Goal: Task Accomplishment & Management: Complete application form

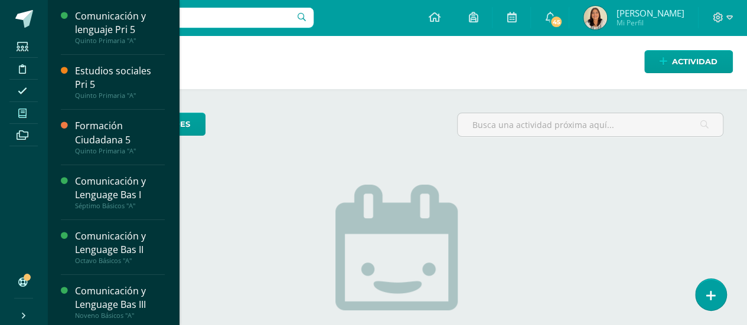
click at [26, 112] on icon at bounding box center [22, 113] width 8 height 9
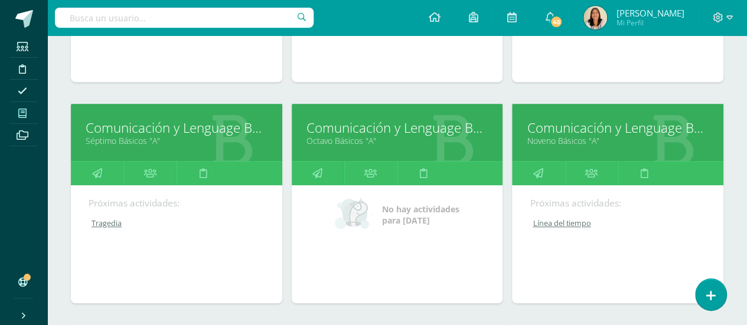
scroll to position [341, 0]
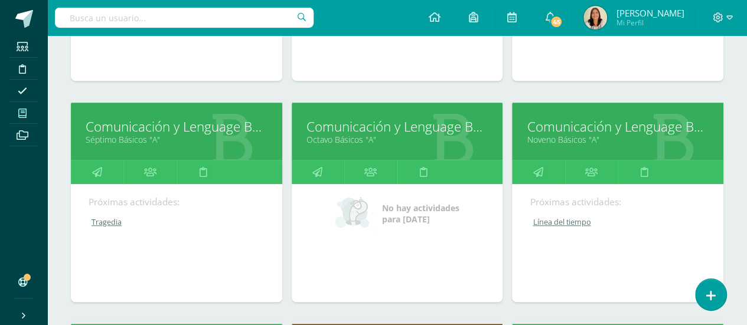
click at [357, 127] on link "Comunicación y Lenguage Bas II" at bounding box center [397, 127] width 182 height 18
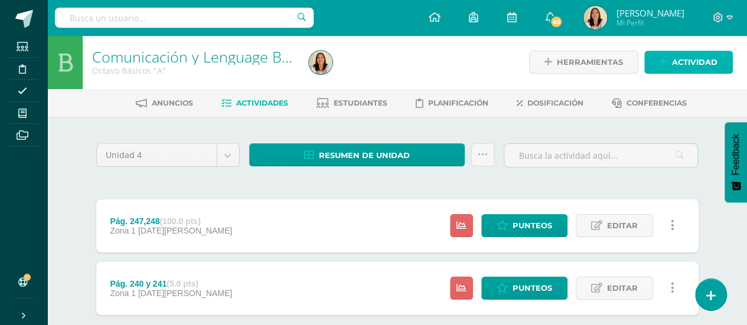
click at [687, 62] on span "Actividad" at bounding box center [694, 62] width 45 height 22
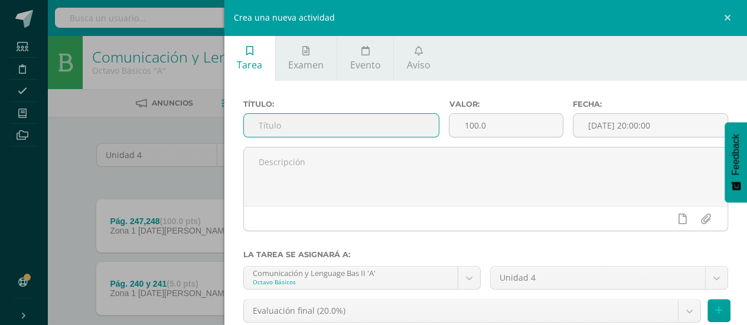
click at [375, 128] on input "text" at bounding box center [341, 125] width 195 height 23
type input "Realismo fantástico"
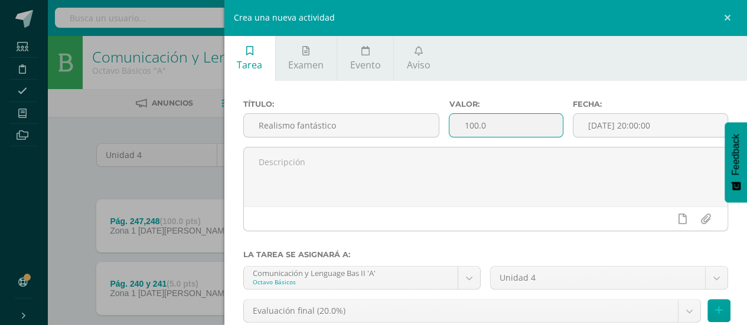
click at [496, 134] on input "100.0" at bounding box center [505, 125] width 113 height 23
type input "1"
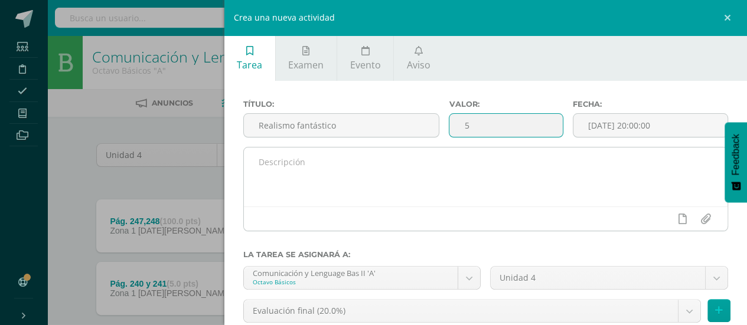
type input "5"
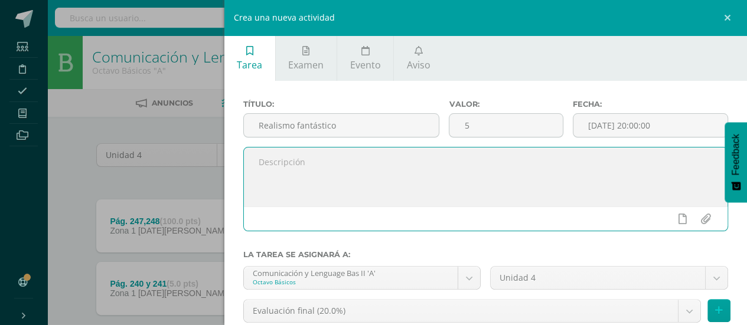
click at [417, 170] on textarea at bounding box center [486, 177] width 484 height 59
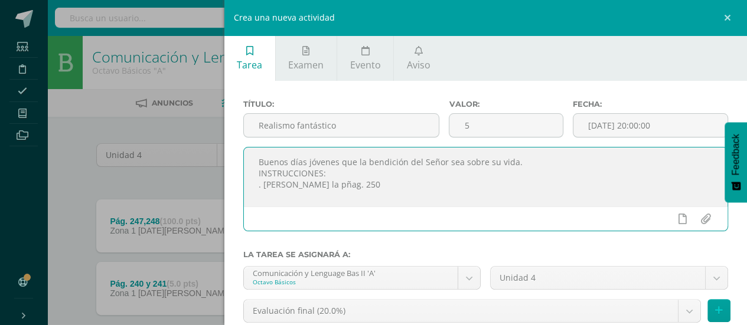
click at [300, 182] on textarea "Buenos días jóvenes que la bendición del Señor sea sobre su vida. INSTRUCCIONES…" at bounding box center [486, 177] width 484 height 59
click at [341, 190] on textarea "Buenos días jóvenes que la bendición del Señor sea sobre su vida. INSTRUCCIONES…" at bounding box center [486, 177] width 484 height 59
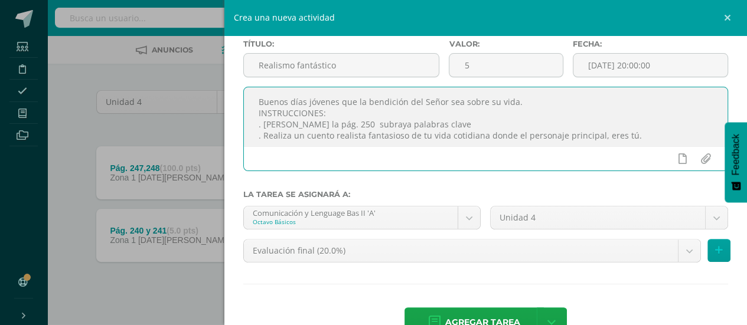
scroll to position [73, 0]
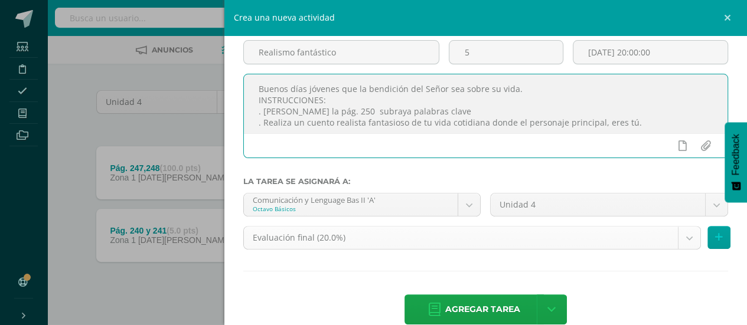
type textarea "Buenos días jóvenes que la bendición del Señor sea sobre su vida. INSTRUCCIONES…"
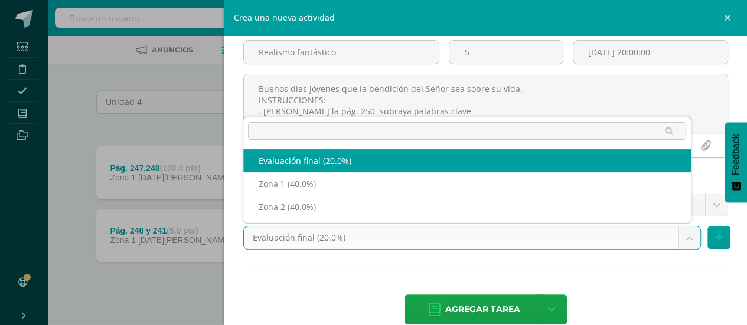
click at [683, 235] on body "Estudiantes Disciplina Asistencia Mis cursos Archivos Soporte Ayuda Reportar un…" at bounding box center [373, 144] width 747 height 394
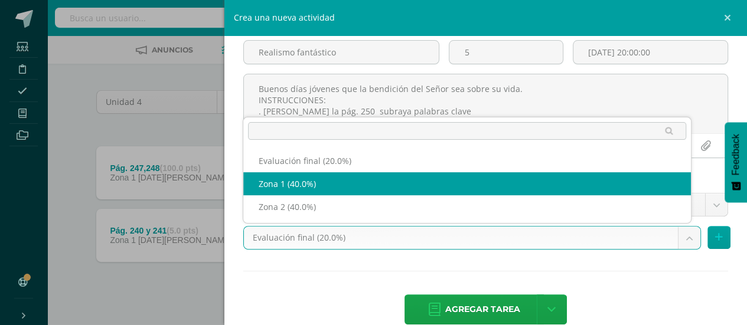
select select "30128"
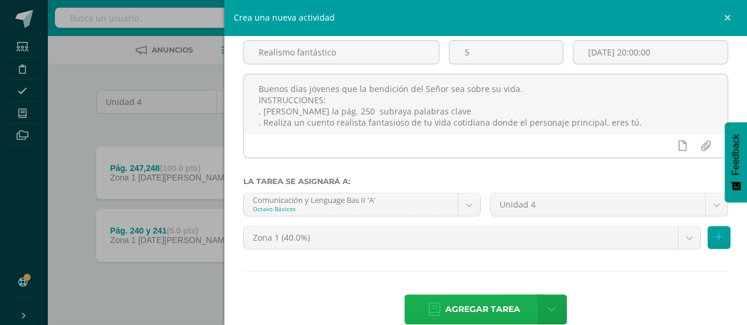
click at [477, 312] on span "Agregar tarea" at bounding box center [482, 309] width 75 height 29
